Goal: Find specific page/section: Find specific page/section

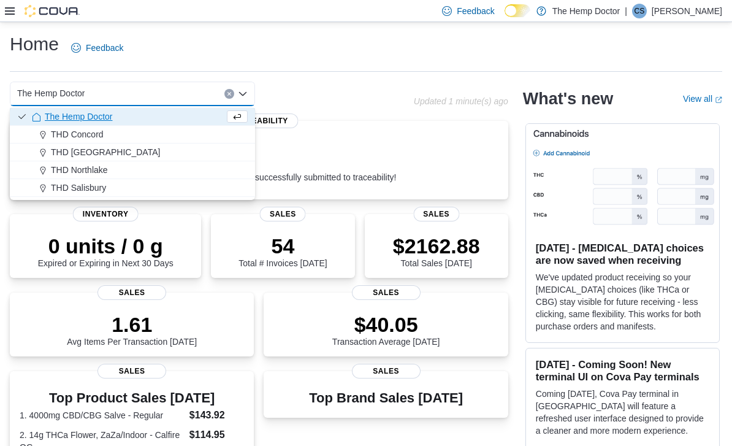
click at [105, 131] on div "THD Concord" at bounding box center [140, 134] width 216 height 12
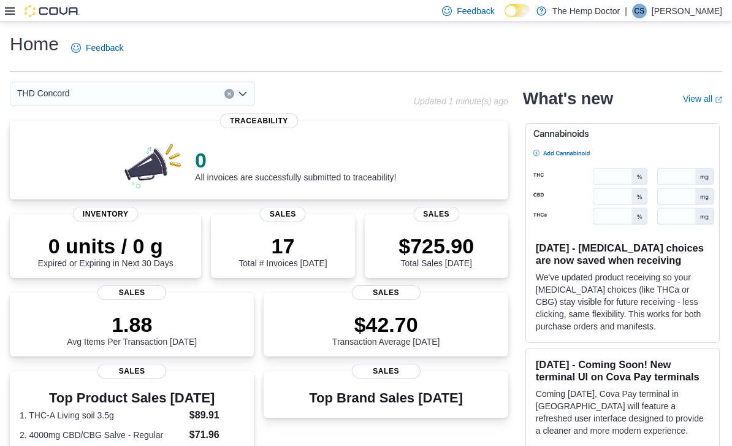
click at [251, 94] on div "THD Concord Combo box. Selected. THD [GEOGRAPHIC_DATA]. Press Backspace to dele…" at bounding box center [132, 94] width 245 height 25
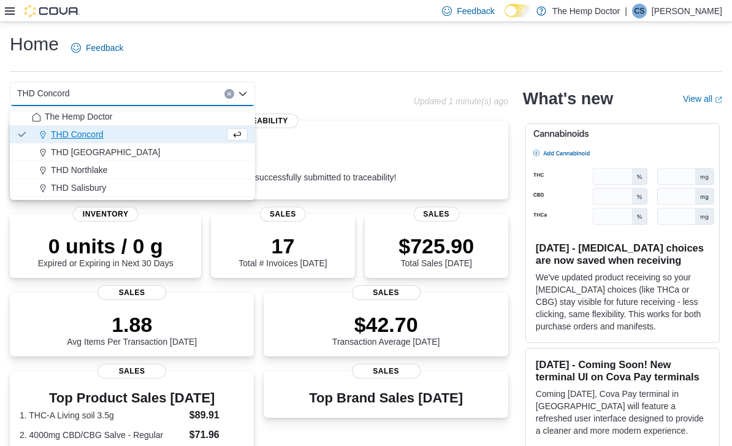
click at [109, 150] on span "THD [GEOGRAPHIC_DATA]" at bounding box center [105, 152] width 109 height 12
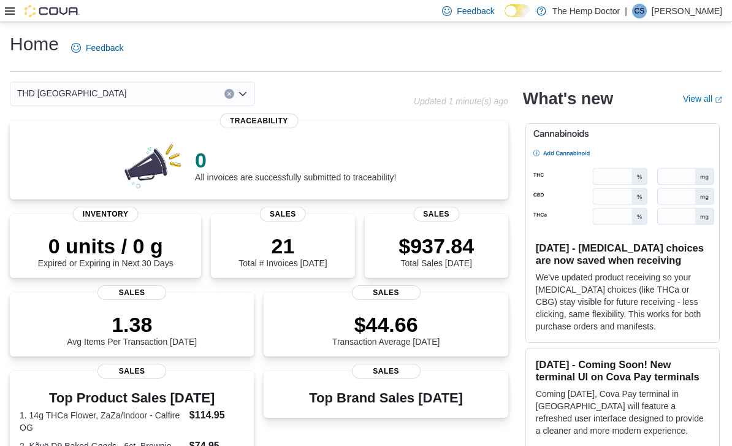
click at [249, 96] on div "THD [GEOGRAPHIC_DATA] Combo box. Selected. THD [GEOGRAPHIC_DATA]. Press Backspa…" at bounding box center [132, 94] width 245 height 25
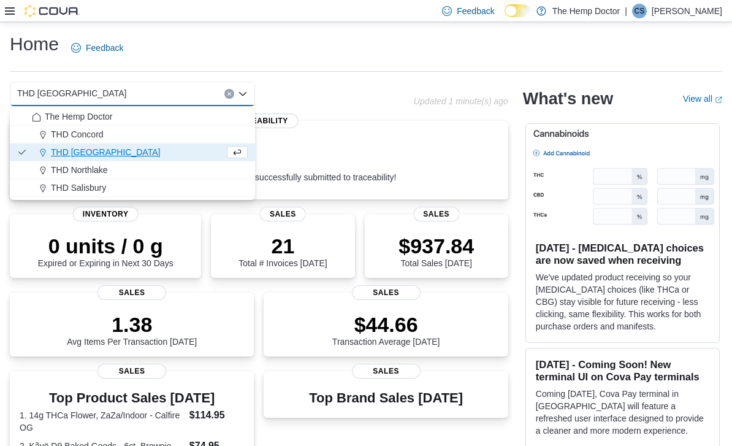
click at [106, 172] on span "THD Northlake" at bounding box center [79, 170] width 57 height 12
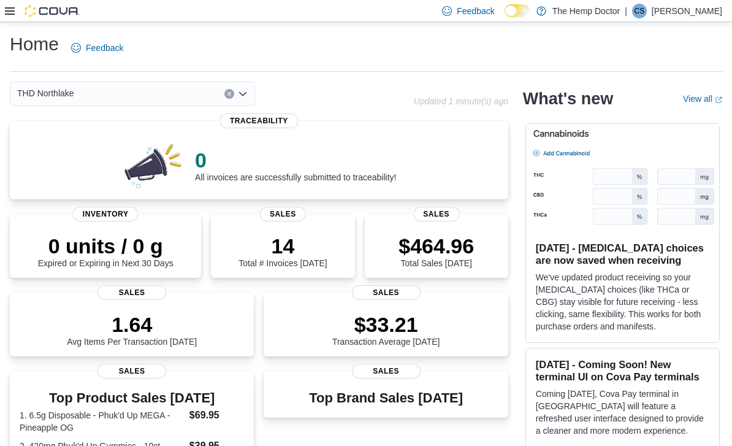
click at [249, 99] on div "THD Northlake Combo box. Selected. THD [GEOGRAPHIC_DATA]. Press Backspace to de…" at bounding box center [132, 94] width 245 height 25
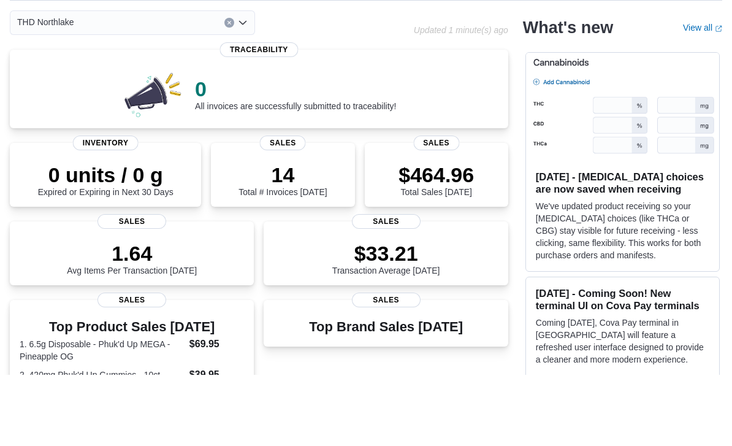
click at [247, 82] on div "THD Northlake Combo box. Selected. THD [GEOGRAPHIC_DATA]. Press Backspace to de…" at bounding box center [132, 94] width 245 height 25
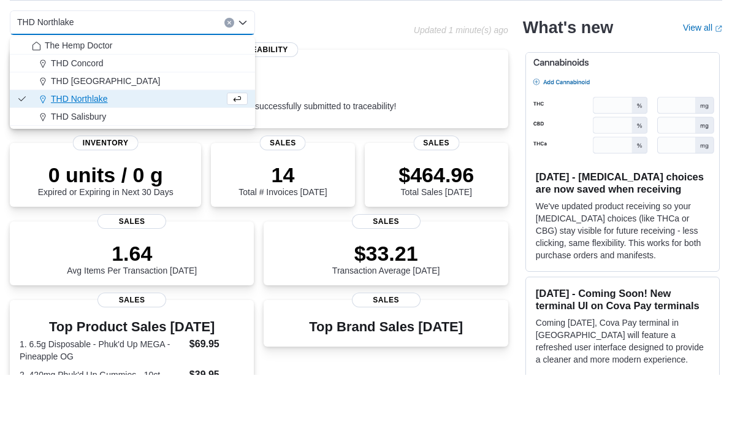
click at [98, 182] on span "THD Salisbury" at bounding box center [78, 188] width 55 height 12
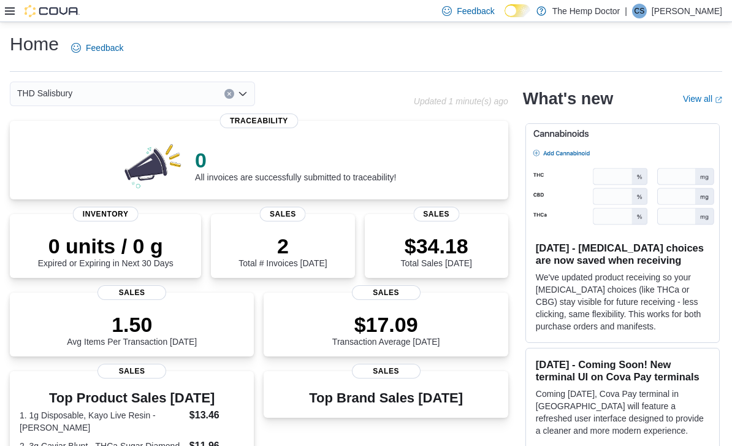
click at [244, 91] on icon "Open list of options" at bounding box center [243, 94] width 10 height 10
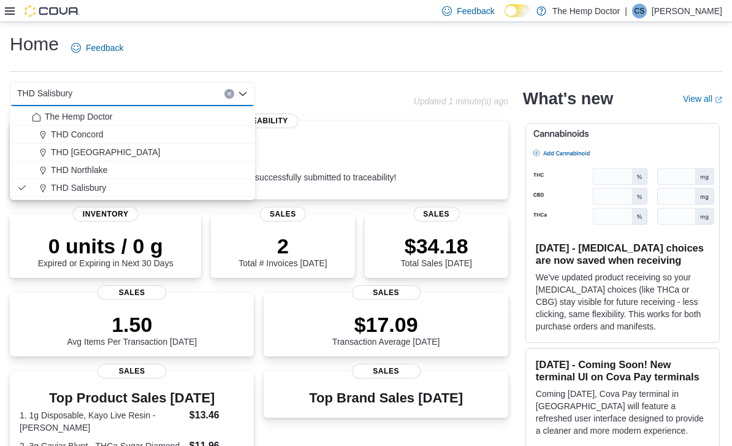
click at [122, 116] on div "The Hemp Doctor" at bounding box center [140, 116] width 216 height 12
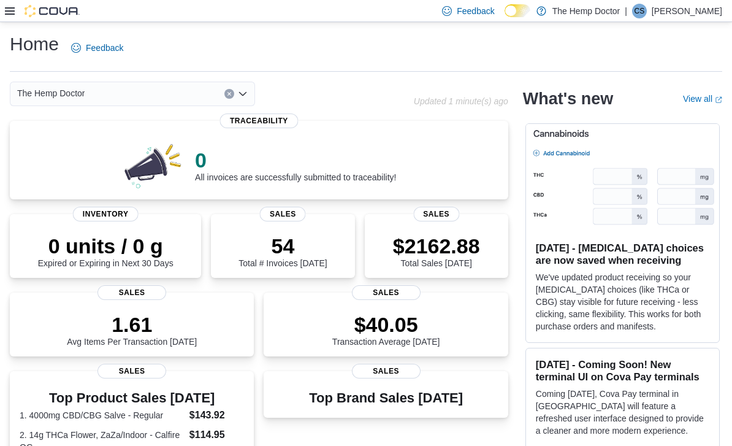
click at [247, 98] on icon "Open list of options" at bounding box center [243, 94] width 10 height 10
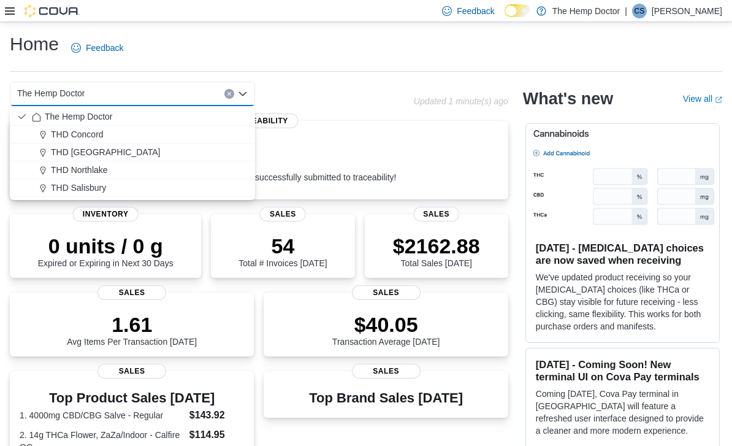
click at [107, 132] on div "THD Concord" at bounding box center [140, 134] width 216 height 12
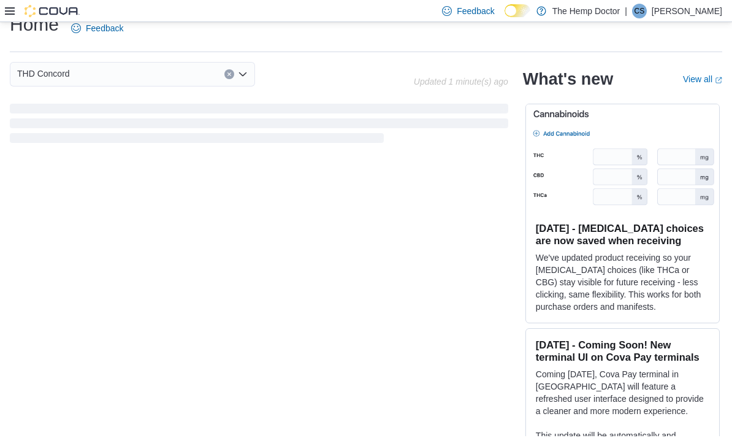
scroll to position [11, 0]
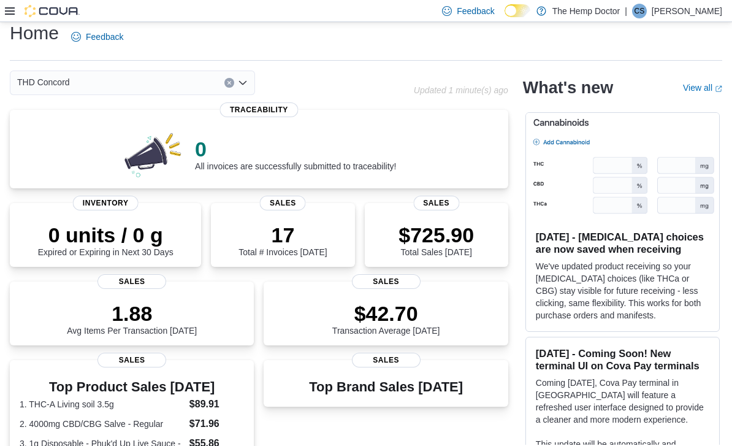
click at [245, 83] on icon "Open list of options" at bounding box center [242, 83] width 7 height 4
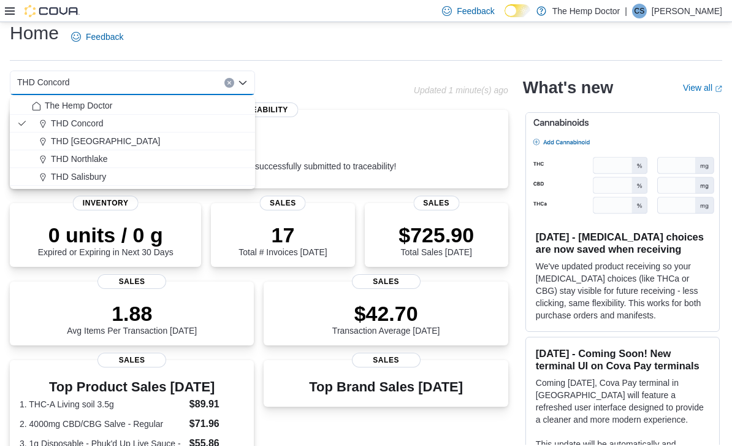
click at [112, 139] on span "THD [GEOGRAPHIC_DATA]" at bounding box center [105, 141] width 109 height 12
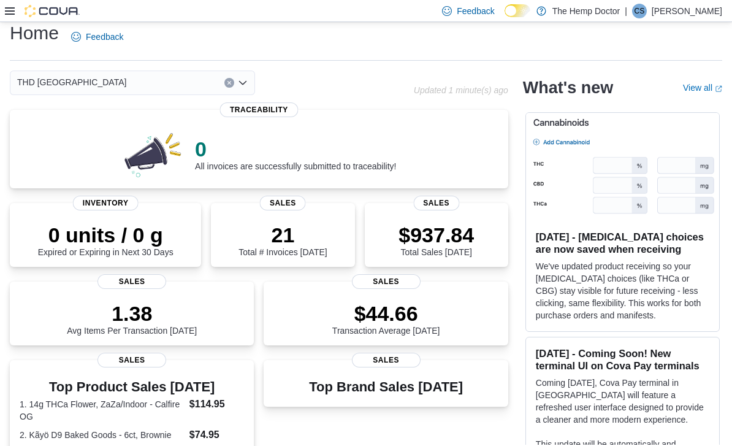
click at [248, 87] on div "THD [GEOGRAPHIC_DATA] Combo box. Selected. THD [GEOGRAPHIC_DATA]. Press Backspa…" at bounding box center [132, 83] width 245 height 25
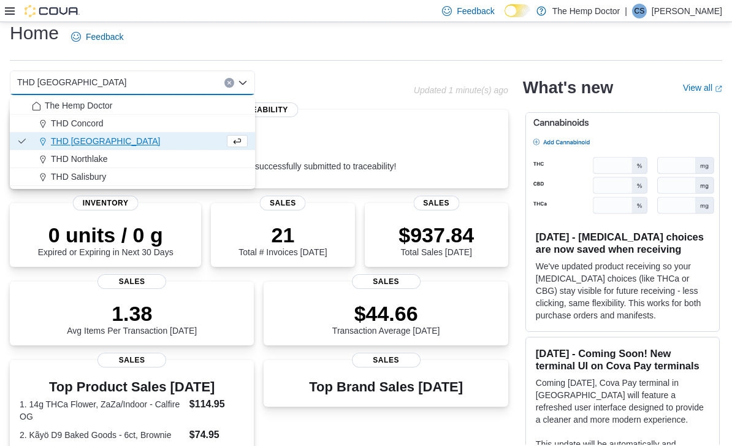
click at [96, 160] on span "THD Northlake" at bounding box center [79, 159] width 57 height 12
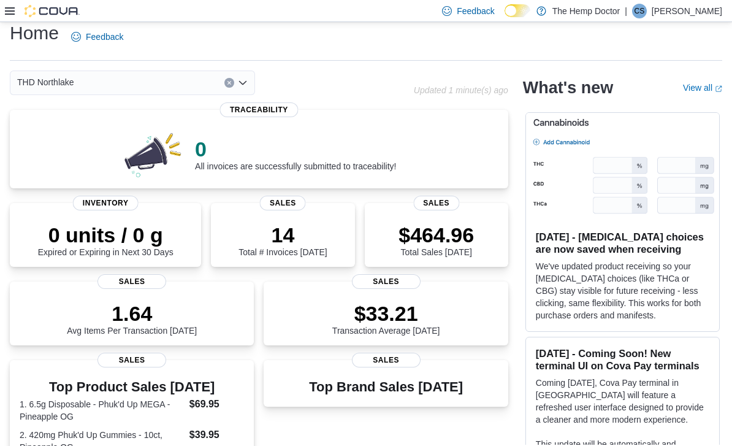
click at [248, 85] on div "THD Northlake Combo box. Selected. THD [GEOGRAPHIC_DATA]. Press Backspace to de…" at bounding box center [132, 83] width 245 height 25
click at [665, 51] on div "Home Feedback" at bounding box center [366, 37] width 713 height 32
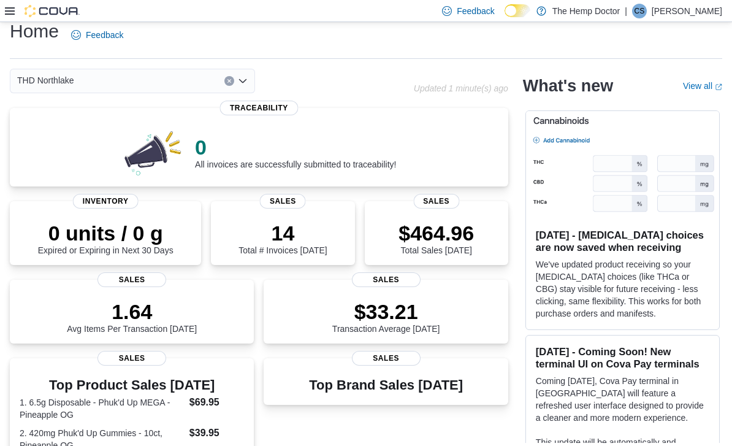
scroll to position [0, 0]
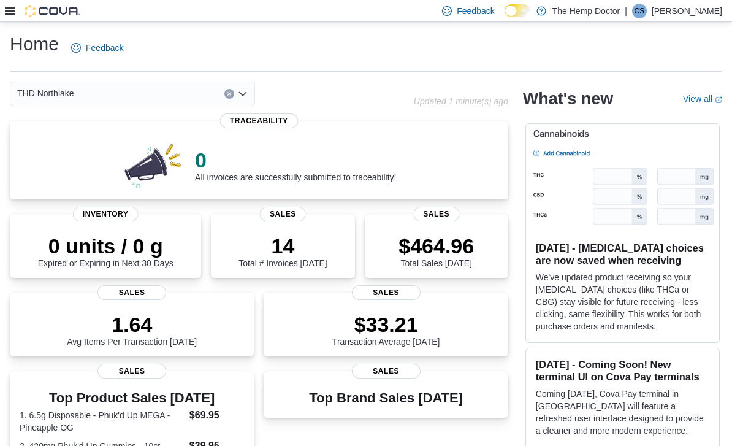
click at [238, 93] on icon "Open list of options" at bounding box center [243, 94] width 10 height 10
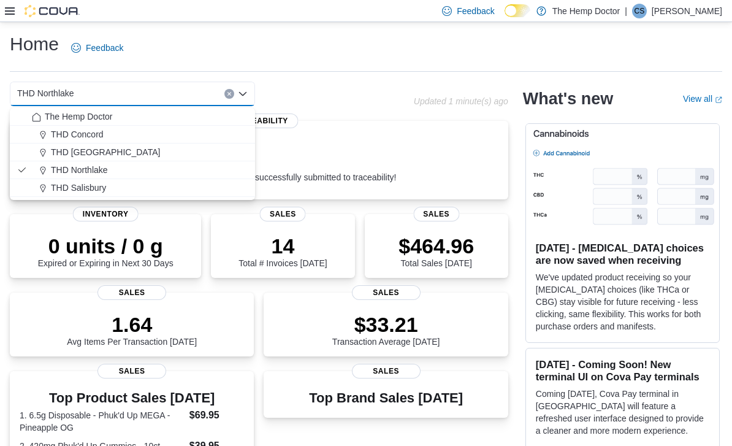
click at [83, 151] on span "THD [GEOGRAPHIC_DATA]" at bounding box center [105, 152] width 109 height 12
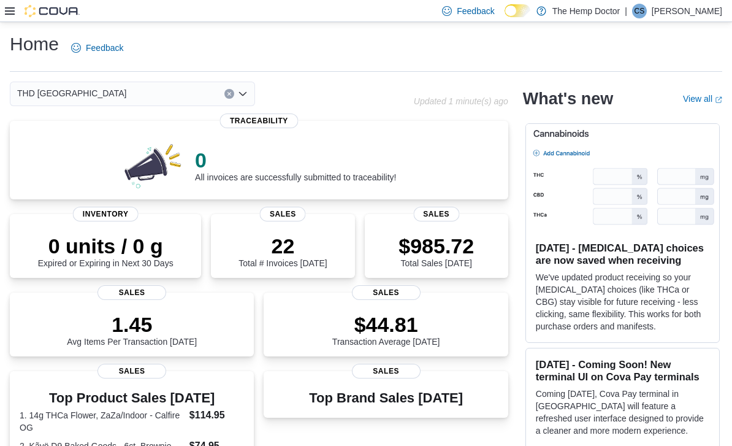
click at [247, 95] on icon "Open list of options" at bounding box center [243, 94] width 10 height 10
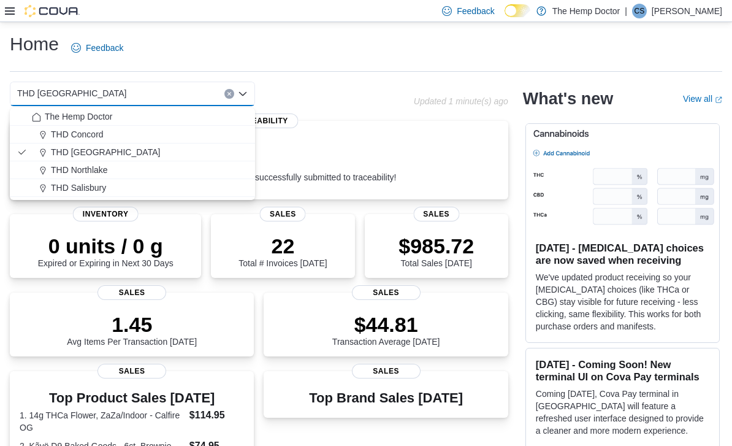
click at [83, 129] on span "THD Concord" at bounding box center [77, 134] width 53 height 12
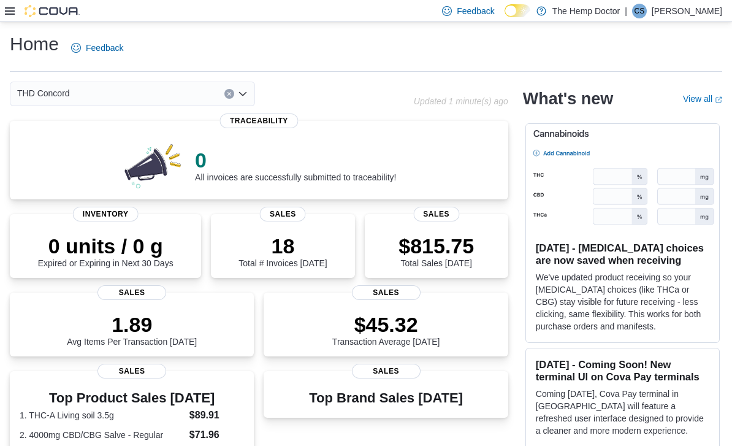
click at [242, 87] on div "THD Concord Combo box. Selected. THD [GEOGRAPHIC_DATA]. Press Backspace to dele…" at bounding box center [132, 94] width 245 height 25
click at [250, 98] on div "THD Concord Combo box. Selected. THD [GEOGRAPHIC_DATA]. Press Backspace to dele…" at bounding box center [132, 94] width 245 height 25
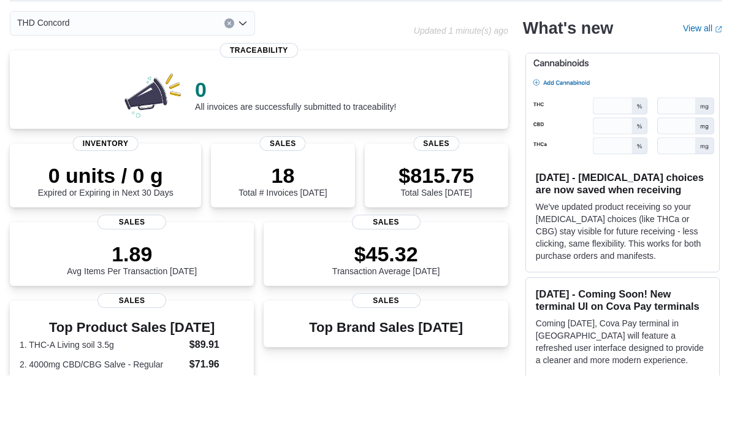
click at [248, 82] on div "THD Concord Combo box. Selected. THD [GEOGRAPHIC_DATA]. Press Backspace to dele…" at bounding box center [132, 94] width 245 height 25
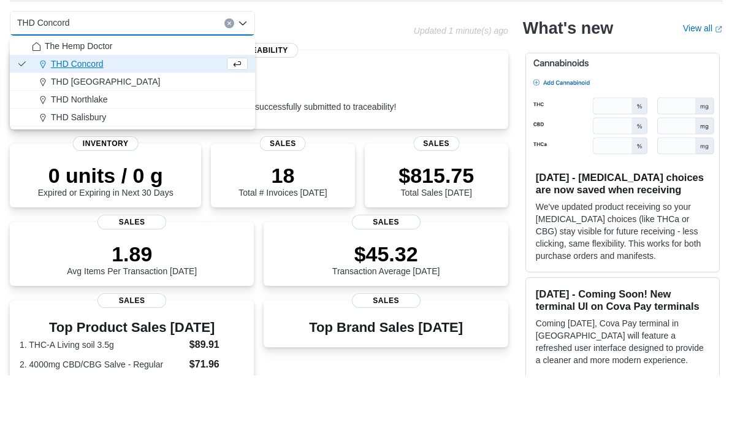
click at [101, 182] on span "THD Salisbury" at bounding box center [78, 188] width 55 height 12
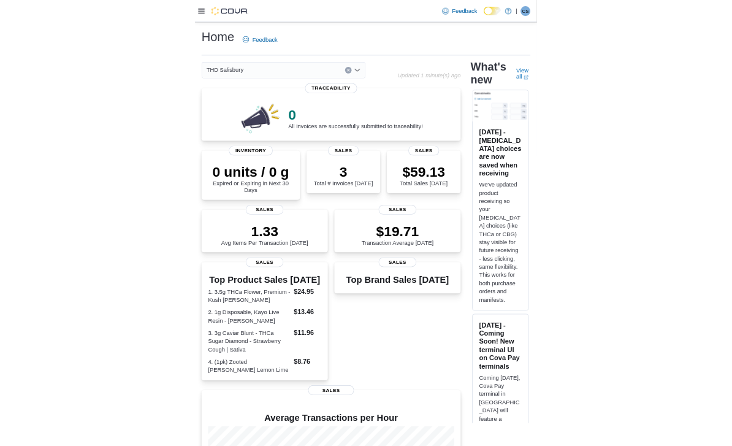
scroll to position [11, 0]
